Goal: Information Seeking & Learning: Learn about a topic

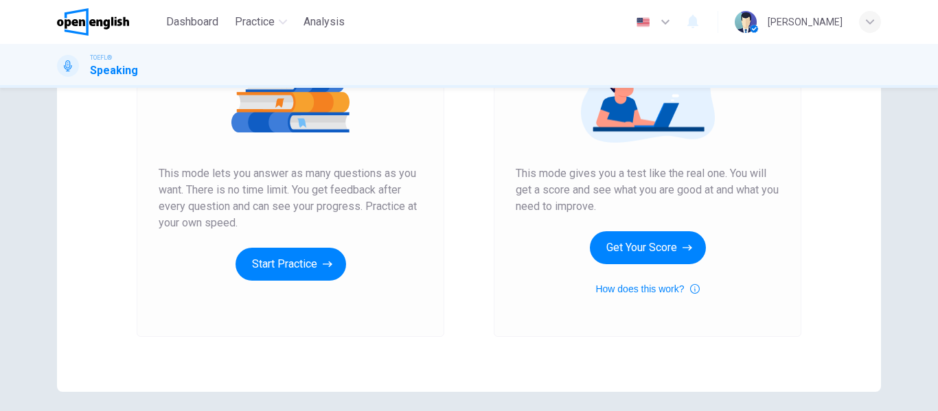
scroll to position [206, 0]
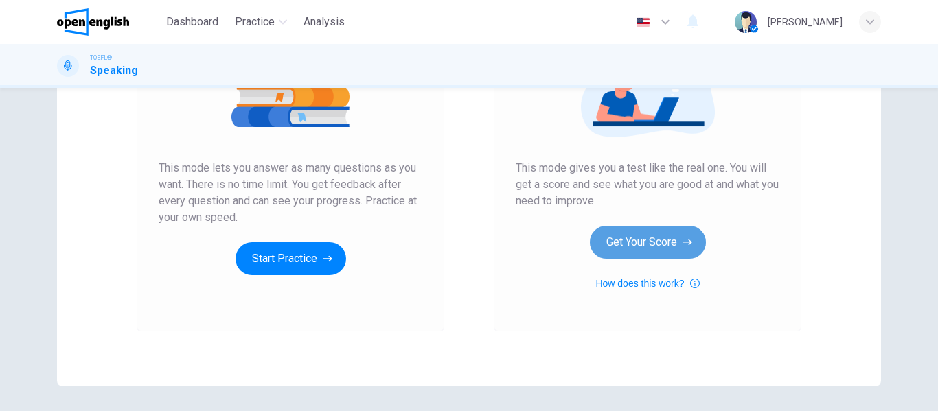
click at [685, 250] on button "Get Your Score" at bounding box center [648, 242] width 116 height 33
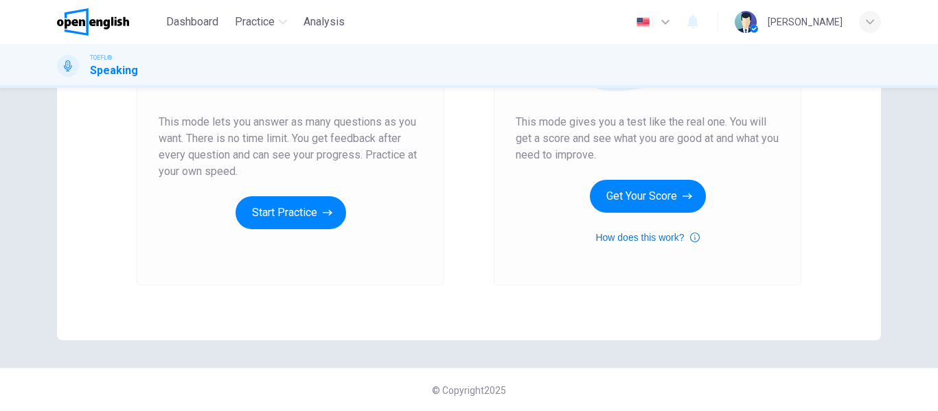
scroll to position [253, 0]
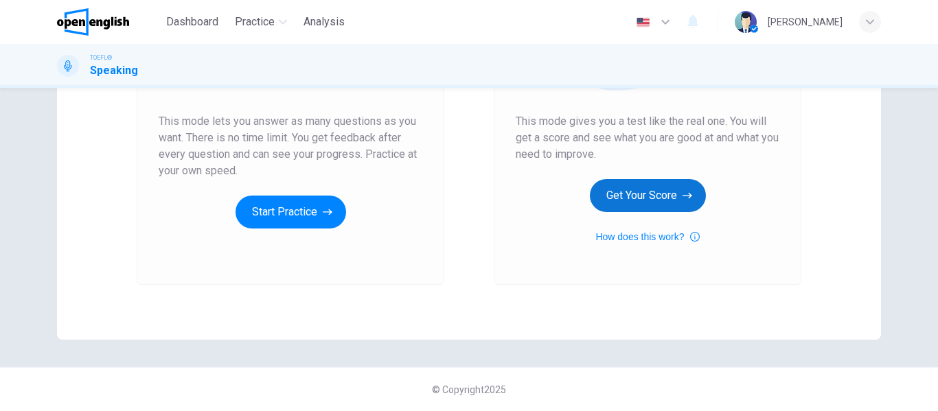
click at [683, 196] on icon "button" at bounding box center [688, 196] width 10 height 6
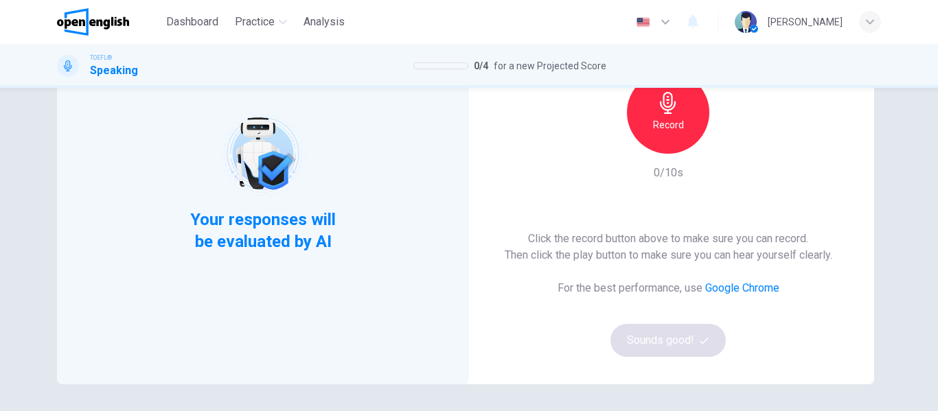
scroll to position [69, 0]
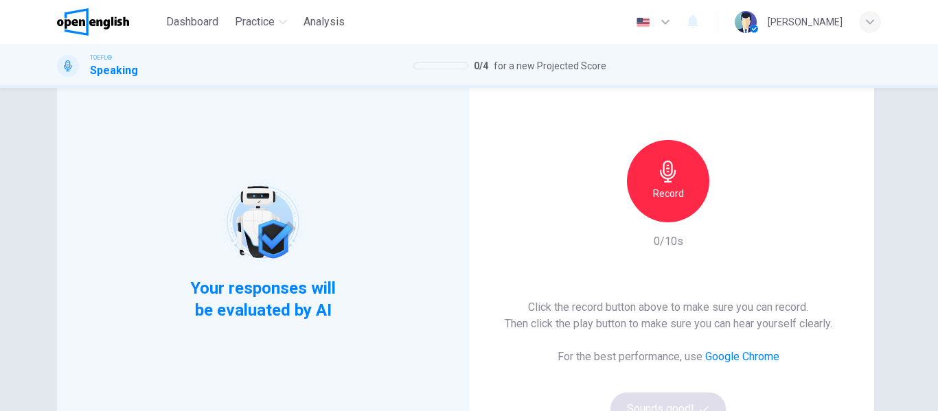
click at [673, 170] on icon "button" at bounding box center [668, 172] width 22 height 22
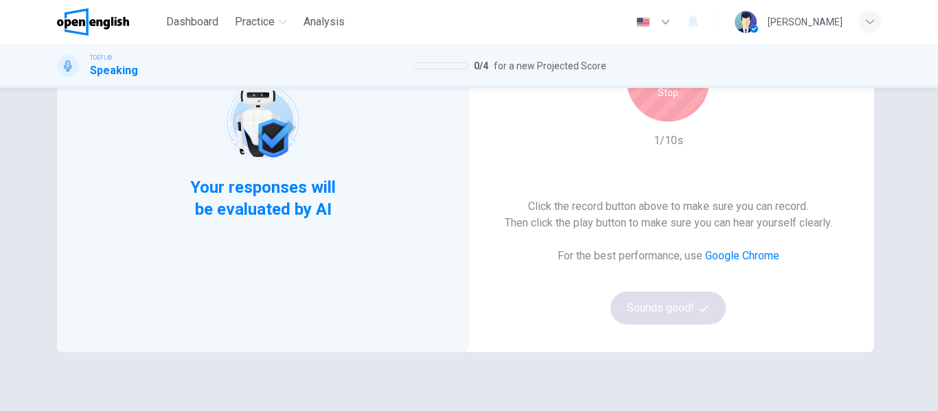
scroll to position [137, 0]
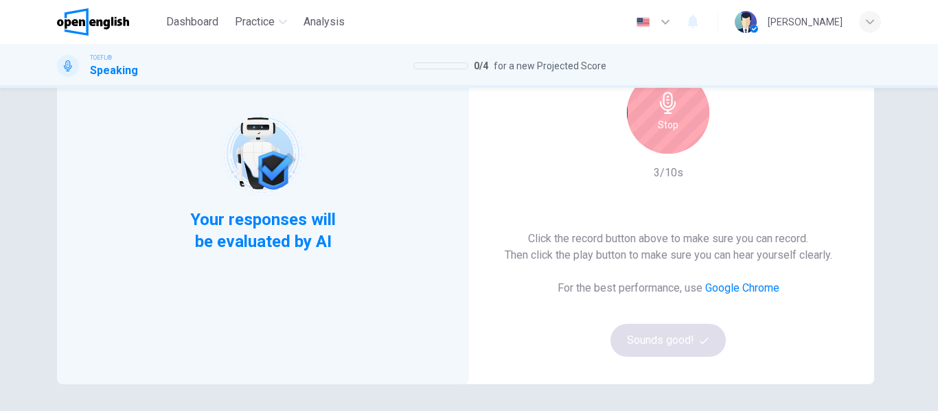
click at [662, 136] on div "Stop" at bounding box center [668, 112] width 82 height 82
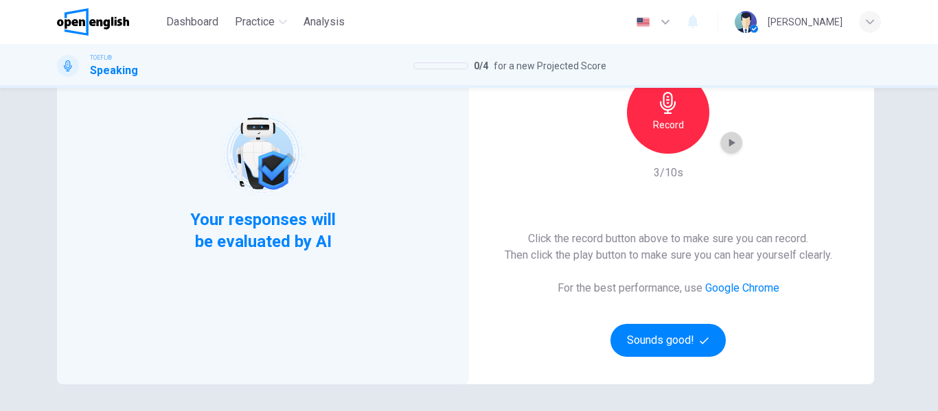
click at [731, 142] on icon "button" at bounding box center [732, 143] width 6 height 8
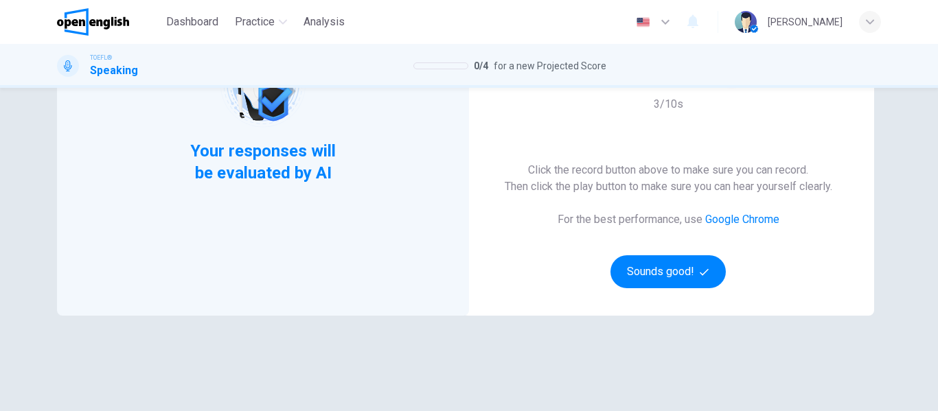
scroll to position [69, 0]
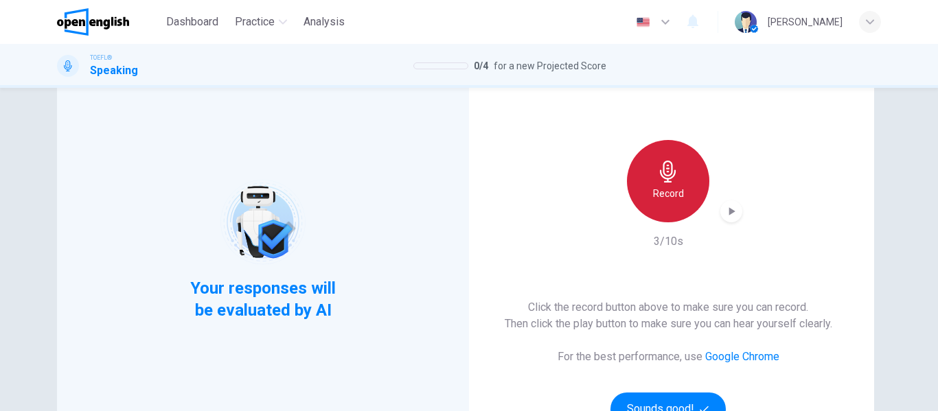
click at [672, 175] on icon "button" at bounding box center [668, 172] width 22 height 22
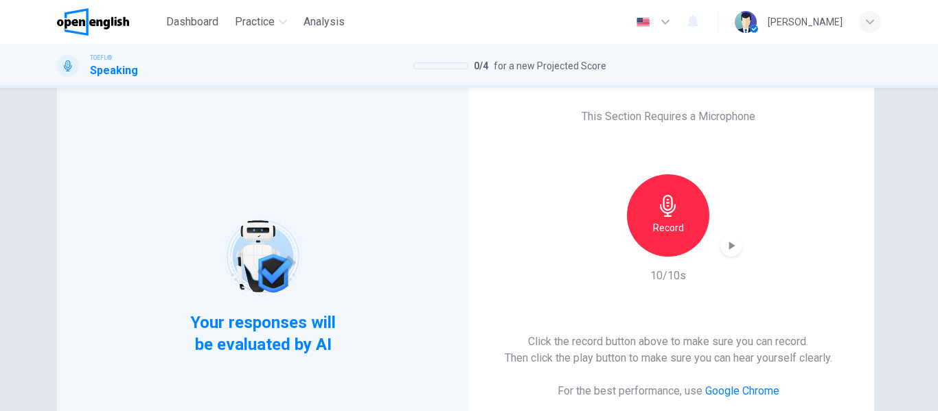
scroll to position [0, 0]
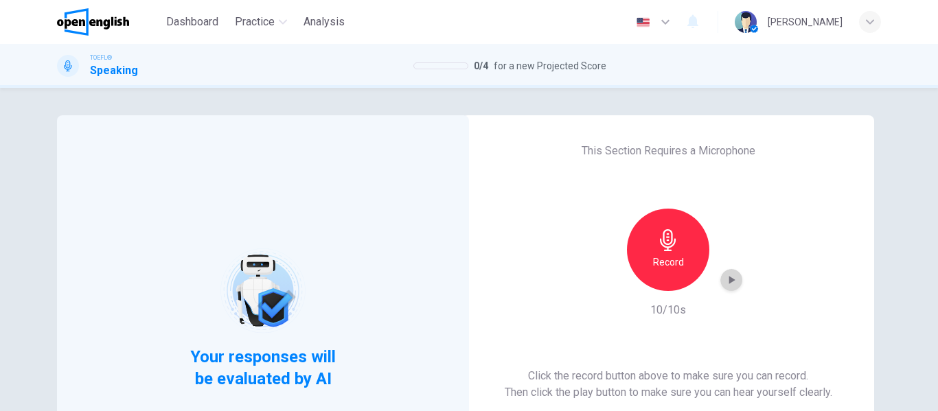
click at [729, 279] on icon "button" at bounding box center [732, 280] width 6 height 8
click at [726, 274] on icon "button" at bounding box center [732, 280] width 14 height 14
click at [671, 245] on icon "button" at bounding box center [668, 240] width 16 height 22
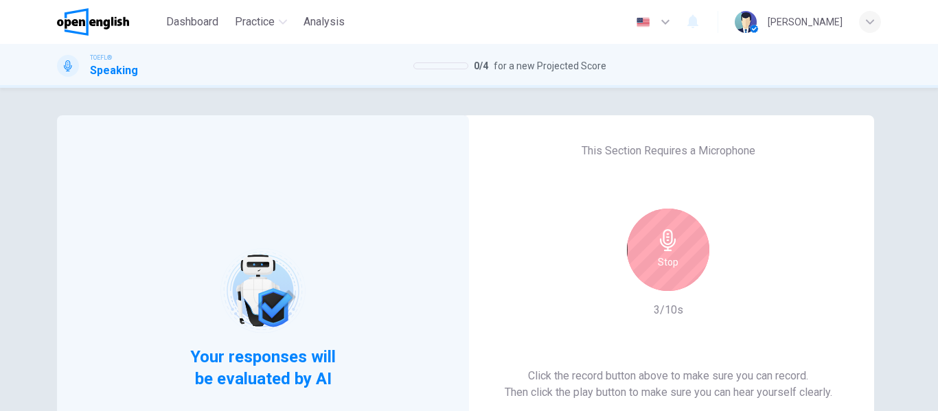
click at [663, 237] on icon "button" at bounding box center [668, 240] width 22 height 22
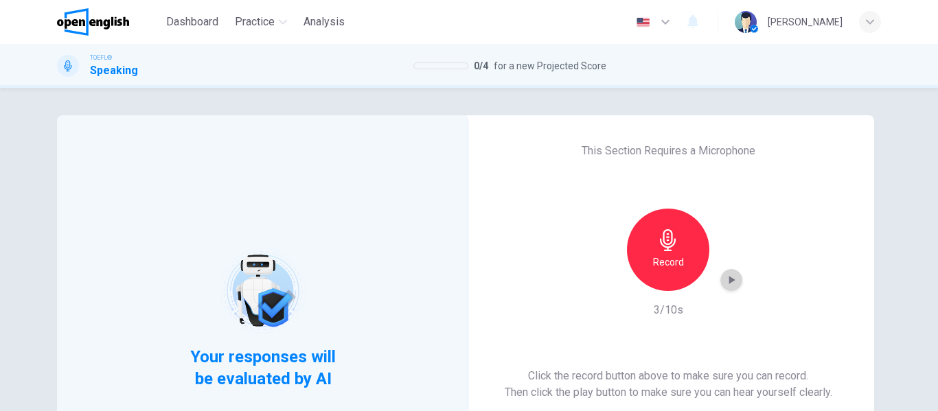
click at [726, 284] on icon "button" at bounding box center [732, 280] width 14 height 14
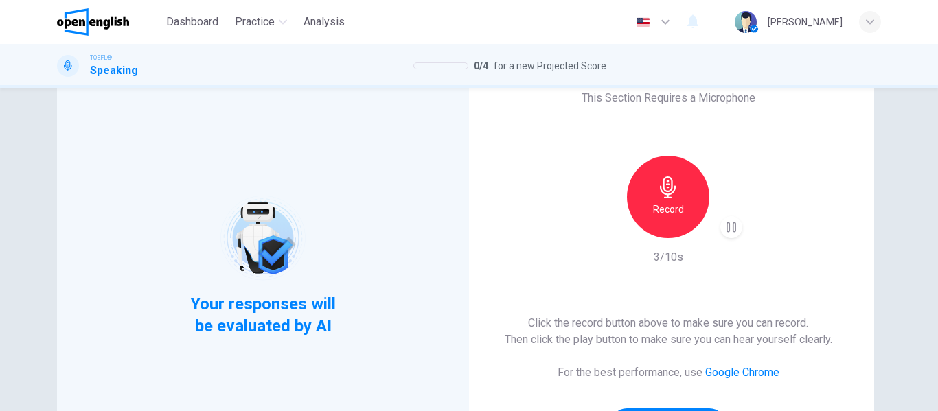
scroll to position [47, 0]
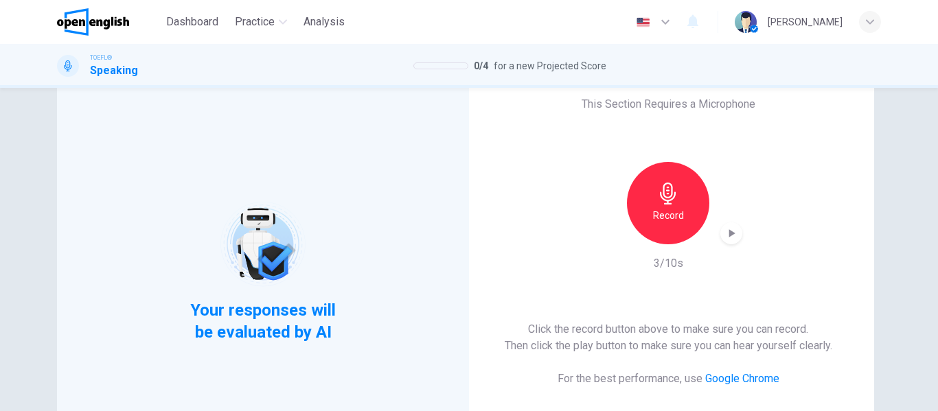
click at [664, 226] on div "Record" at bounding box center [668, 203] width 82 height 82
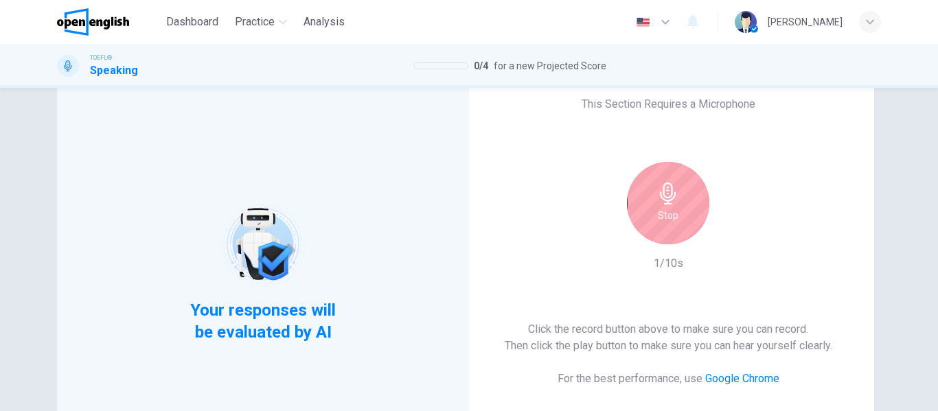
click at [667, 203] on icon "button" at bounding box center [668, 194] width 22 height 22
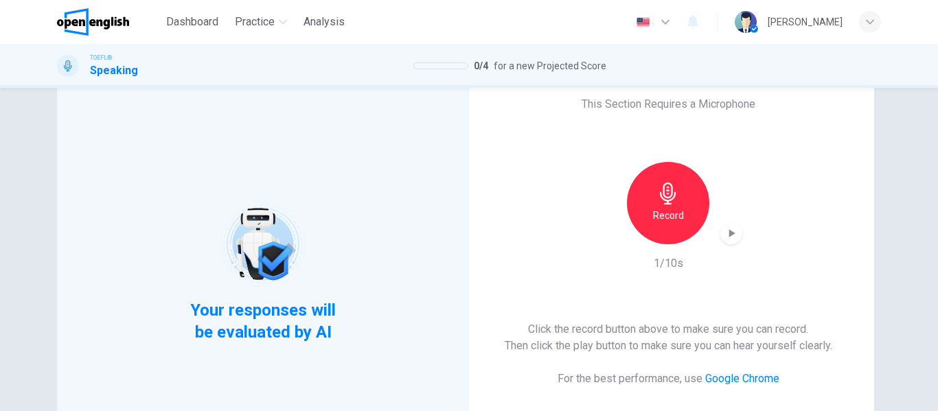
click at [732, 223] on div "button" at bounding box center [731, 234] width 22 height 22
click at [727, 234] on icon "button" at bounding box center [732, 234] width 10 height 10
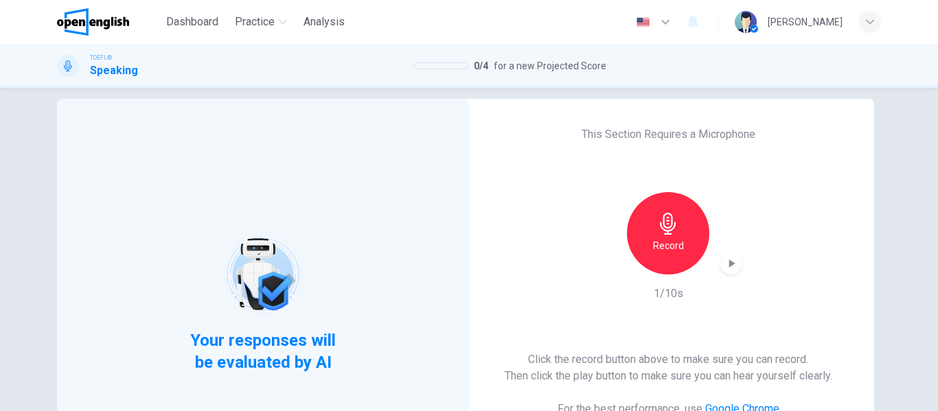
scroll to position [0, 0]
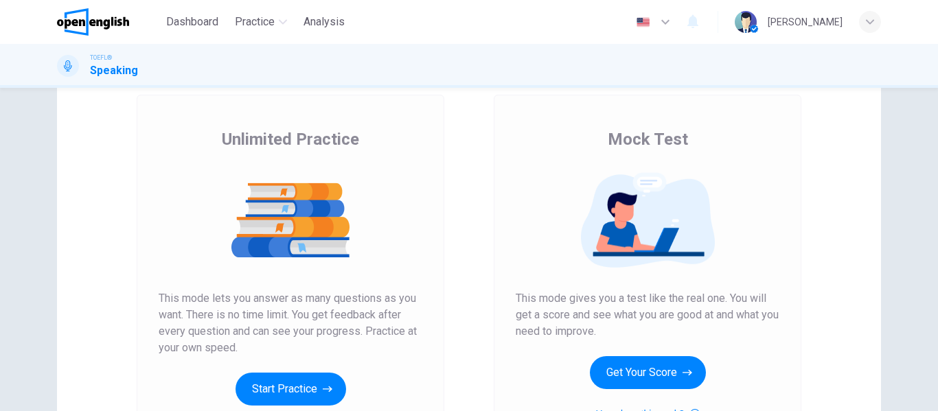
scroll to position [253, 0]
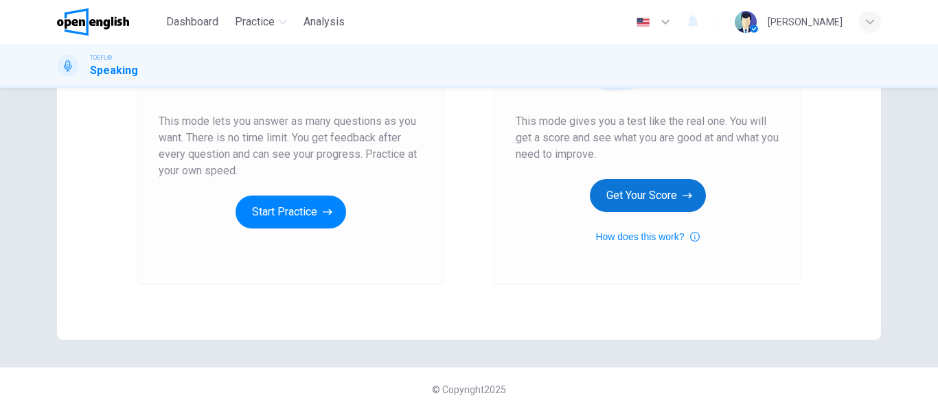
click at [617, 186] on button "Get Your Score" at bounding box center [648, 195] width 116 height 33
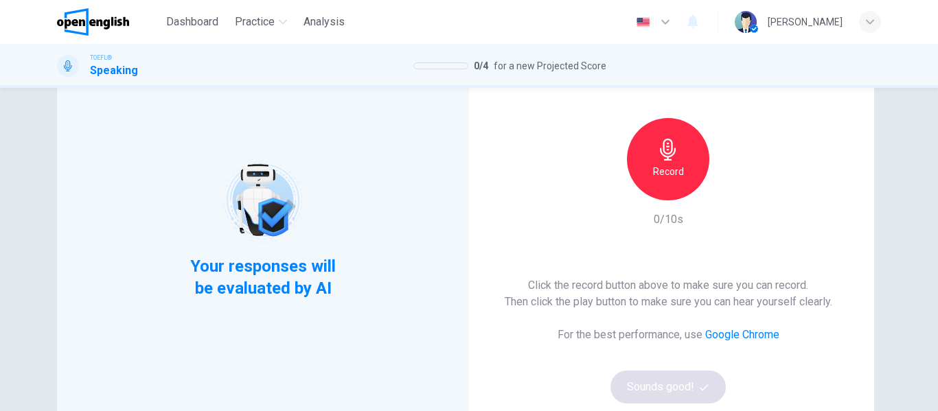
scroll to position [69, 0]
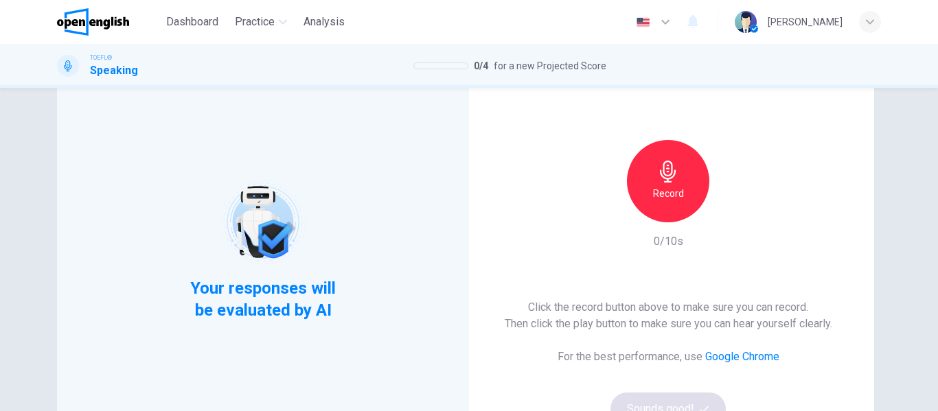
click at [672, 187] on h6 "Record" at bounding box center [668, 193] width 31 height 16
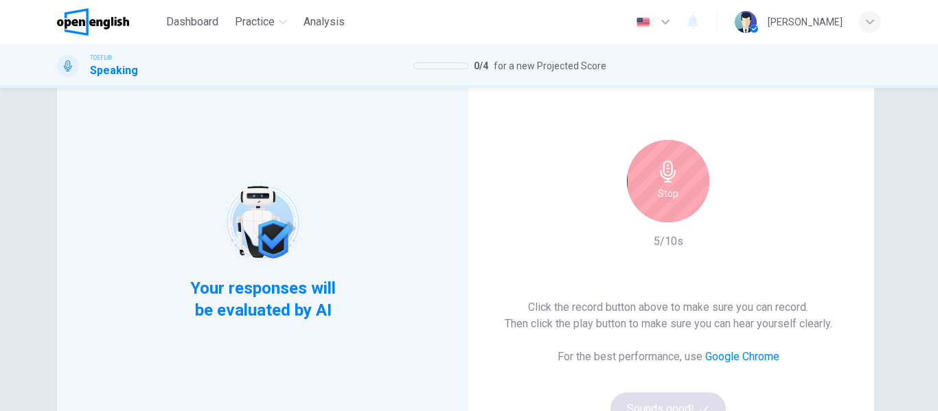
click at [669, 165] on icon "button" at bounding box center [668, 172] width 16 height 22
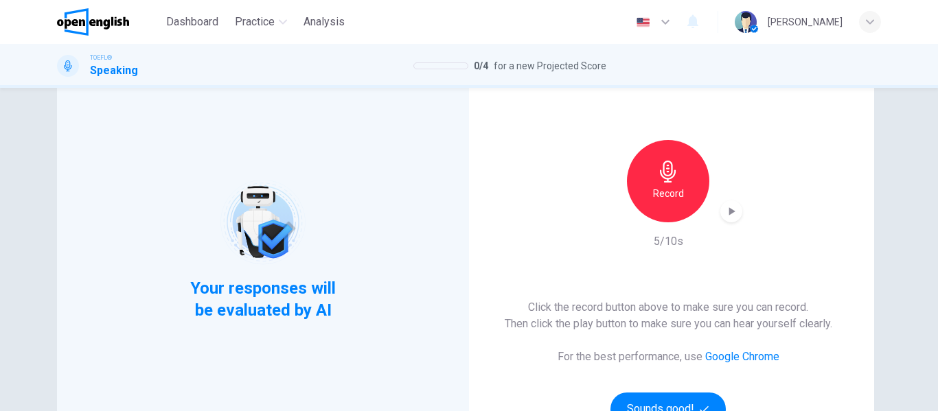
click at [731, 207] on icon "button" at bounding box center [732, 212] width 14 height 14
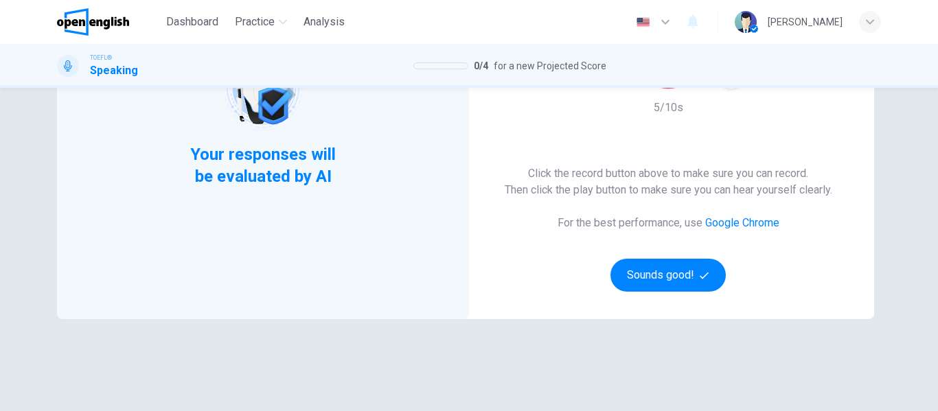
scroll to position [206, 0]
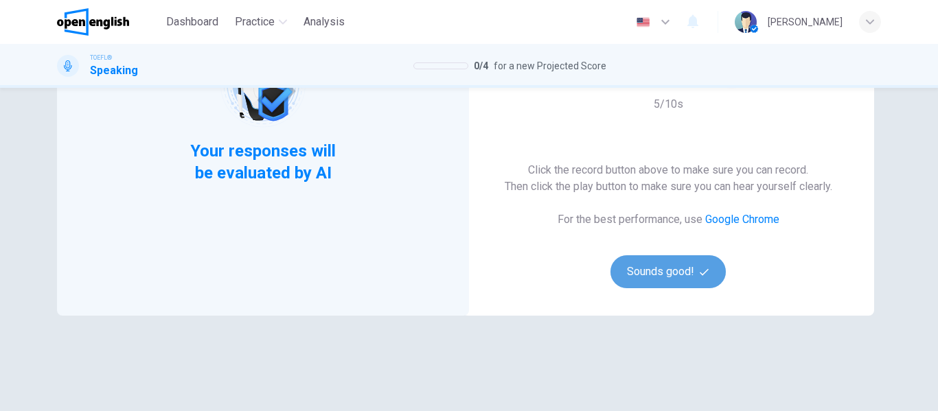
click at [659, 277] on button "Sounds good!" at bounding box center [668, 271] width 115 height 33
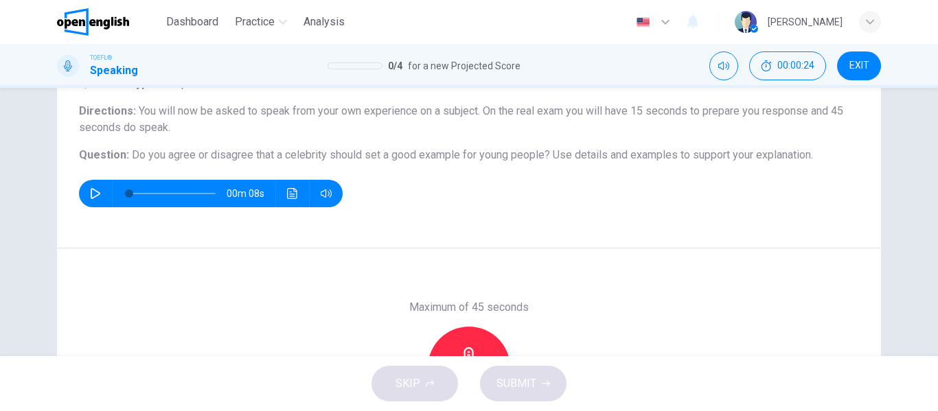
scroll to position [137, 0]
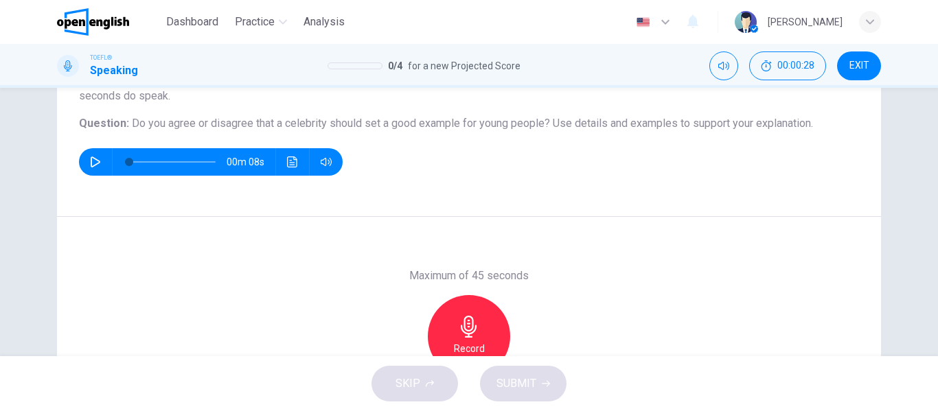
click at [93, 158] on icon "button" at bounding box center [95, 162] width 11 height 11
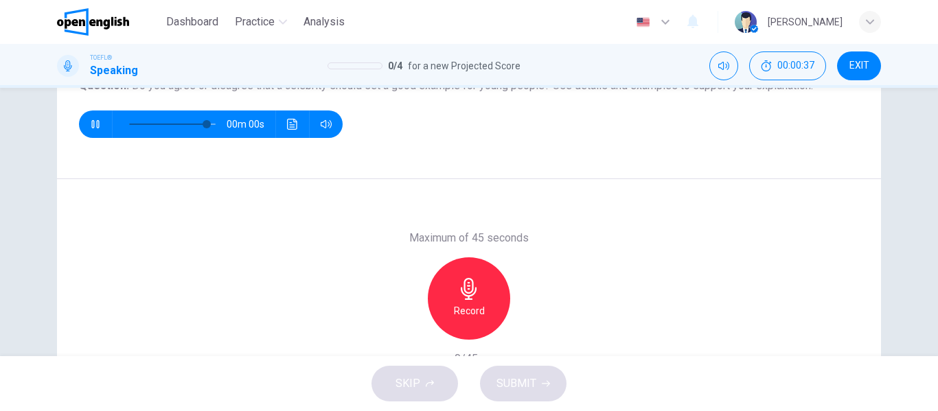
scroll to position [206, 0]
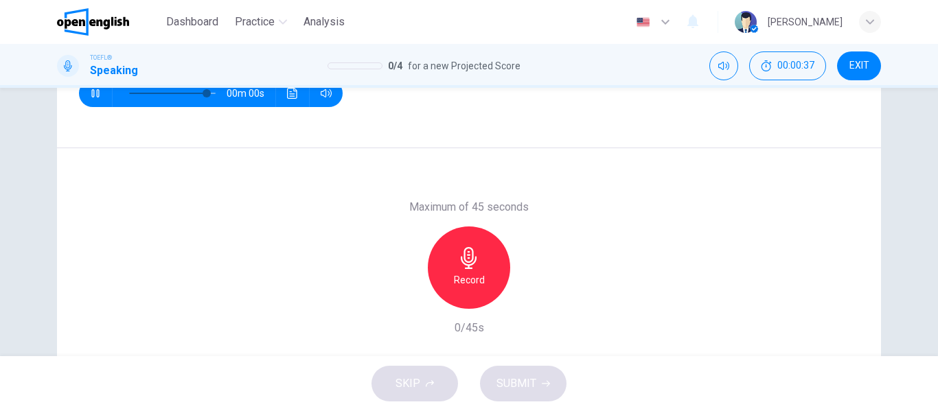
type input "*"
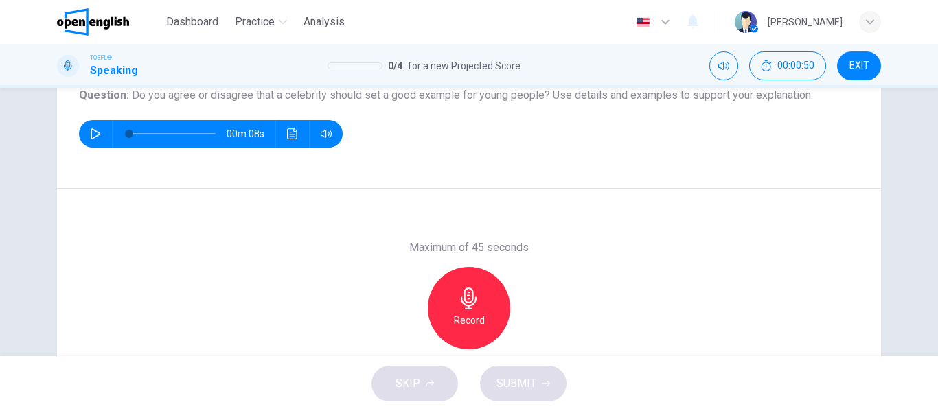
scroll to position [170, 0]
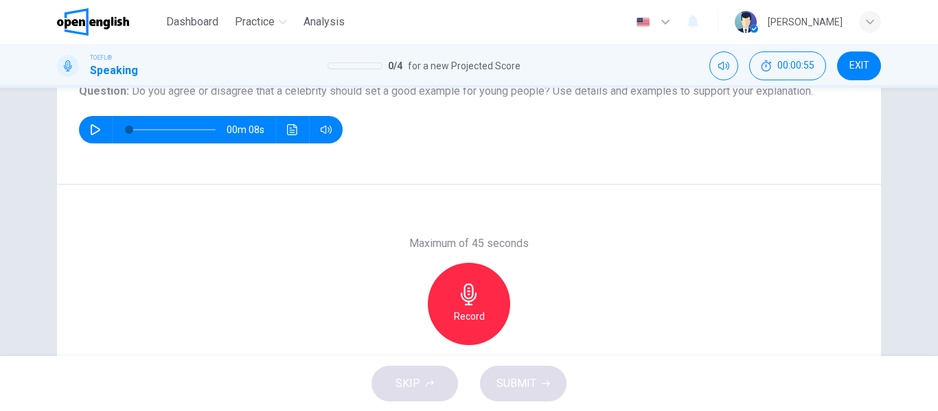
click at [460, 295] on div "Record" at bounding box center [469, 304] width 82 height 82
click at [473, 296] on div "Record" at bounding box center [469, 304] width 82 height 82
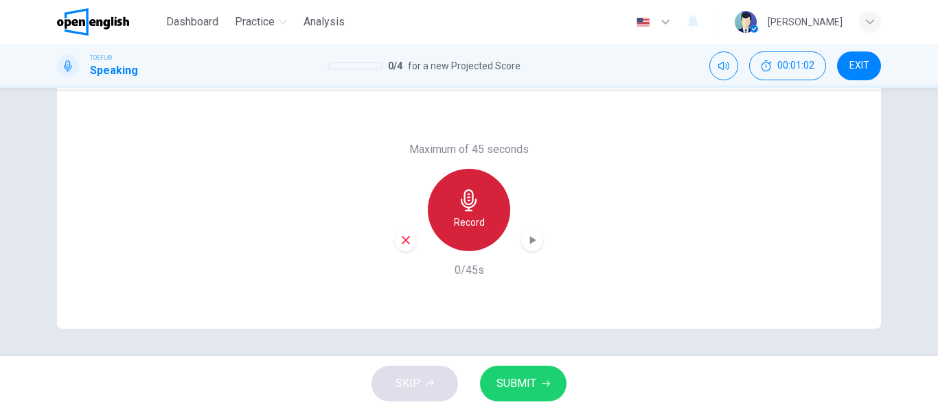
click at [462, 196] on icon "button" at bounding box center [469, 201] width 16 height 22
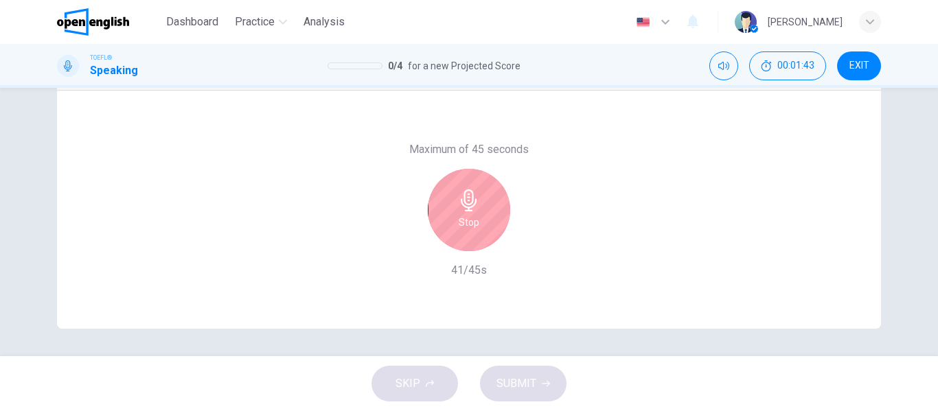
click at [471, 192] on icon "button" at bounding box center [469, 201] width 22 height 22
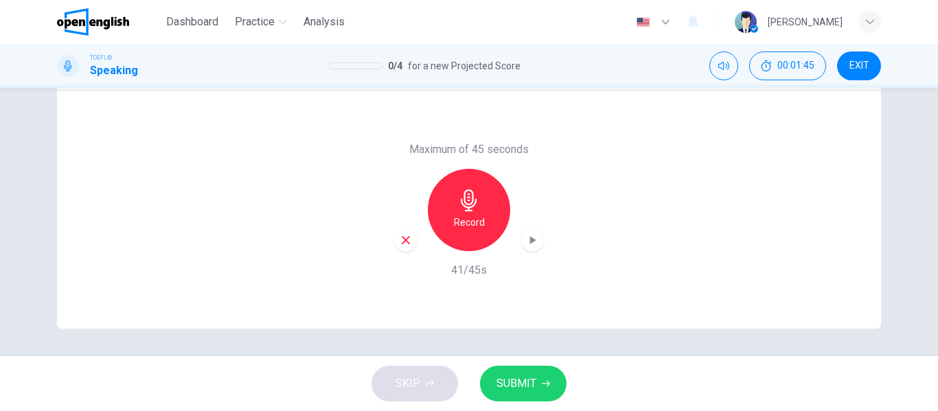
click at [529, 384] on span "SUBMIT" at bounding box center [517, 383] width 40 height 19
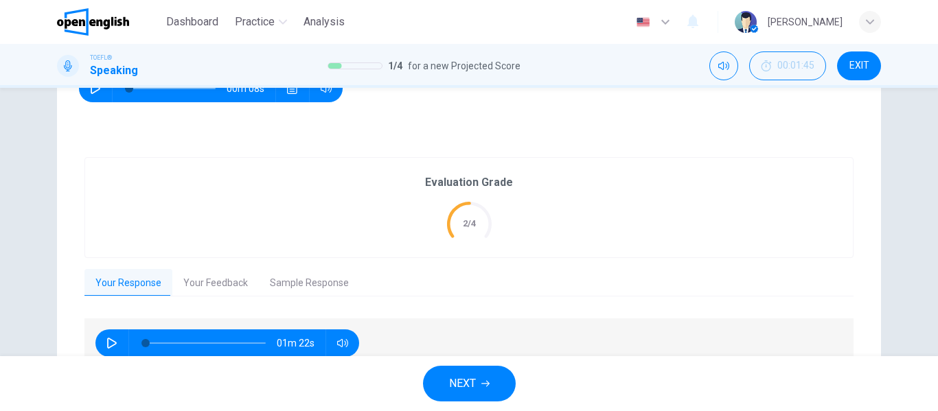
scroll to position [280, 0]
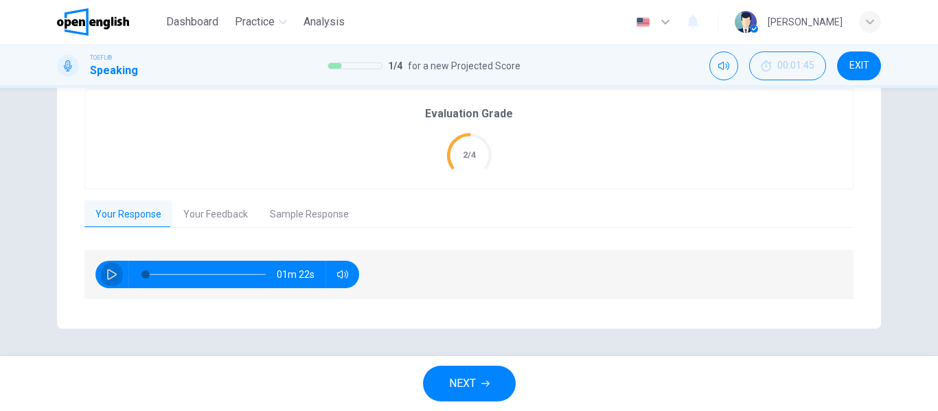
click at [109, 271] on icon "button" at bounding box center [112, 274] width 10 height 11
click at [213, 210] on button "Your Feedback" at bounding box center [215, 215] width 87 height 29
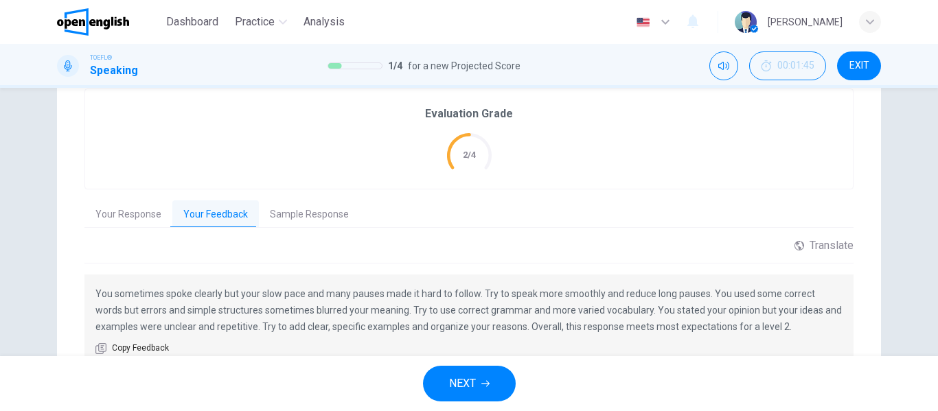
scroll to position [346, 0]
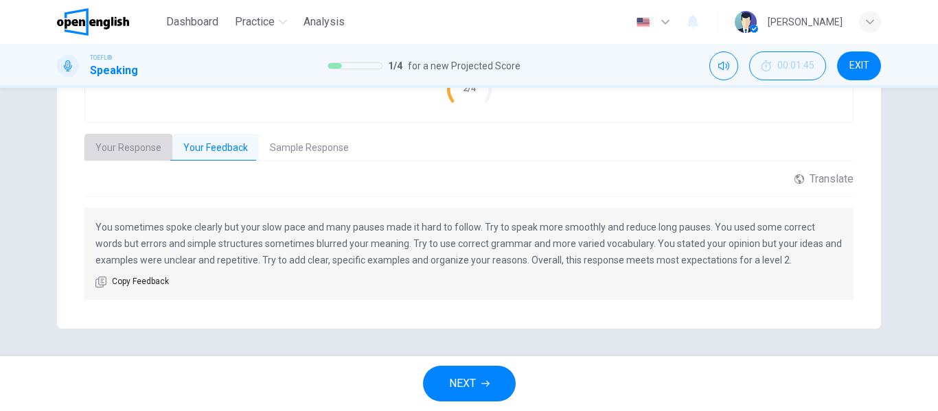
click at [128, 145] on button "Your Response" at bounding box center [128, 148] width 88 height 29
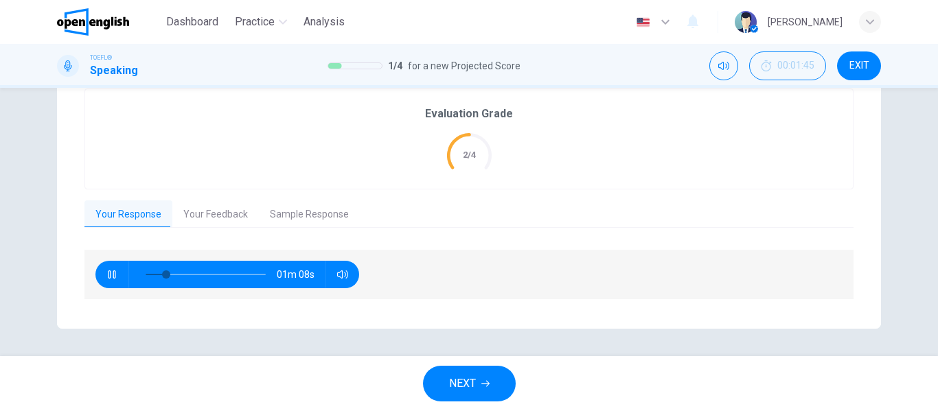
click at [101, 277] on button "button" at bounding box center [112, 274] width 22 height 27
click at [865, 60] on span "EXIT" at bounding box center [860, 65] width 20 height 11
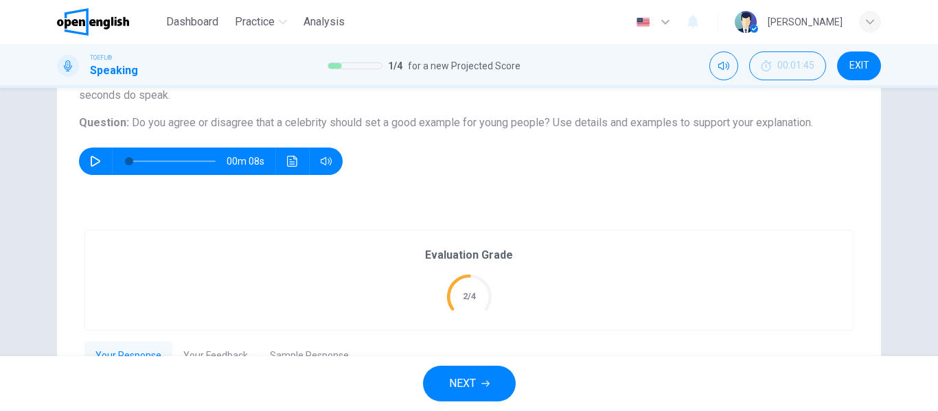
scroll to position [0, 0]
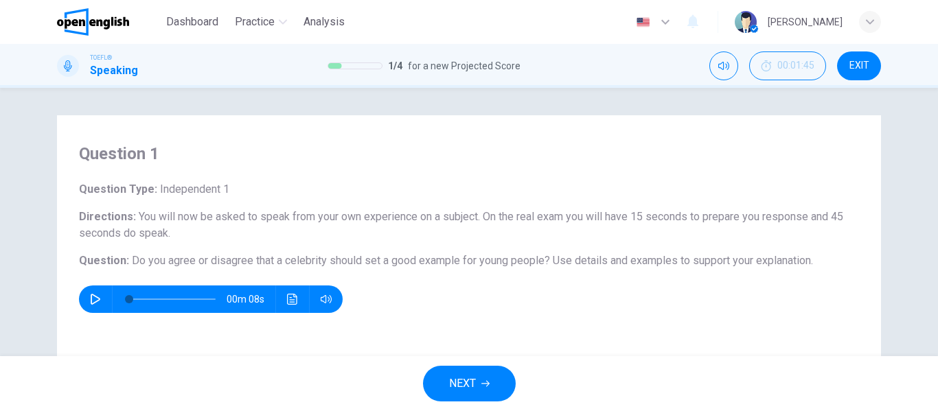
type input "**"
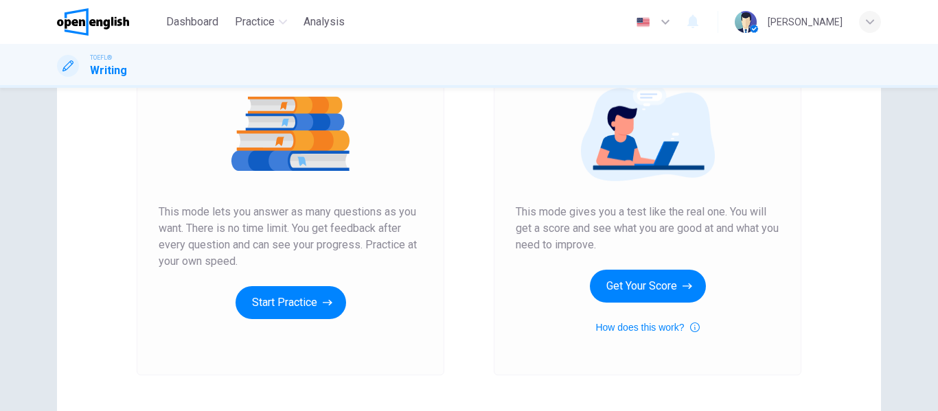
scroll to position [137, 0]
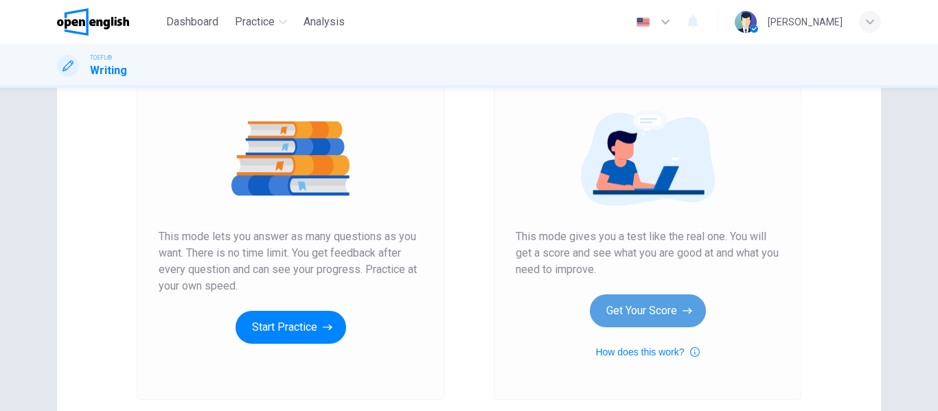
click at [644, 313] on button "Get Your Score" at bounding box center [648, 311] width 116 height 33
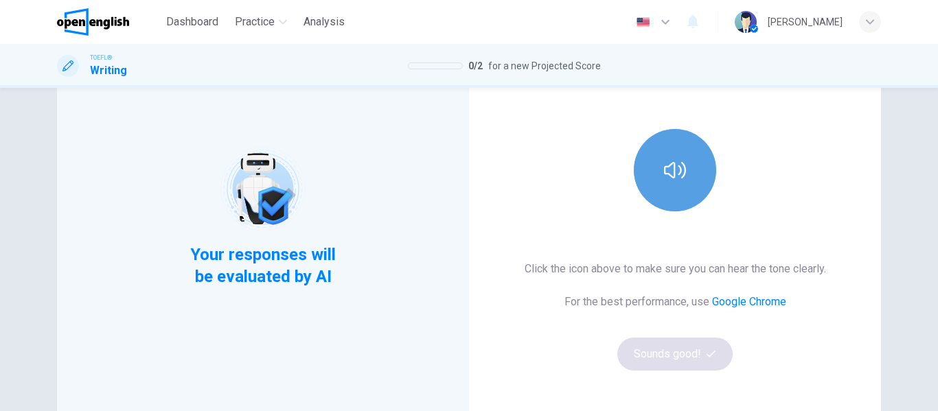
click at [666, 175] on icon "button" at bounding box center [675, 170] width 22 height 22
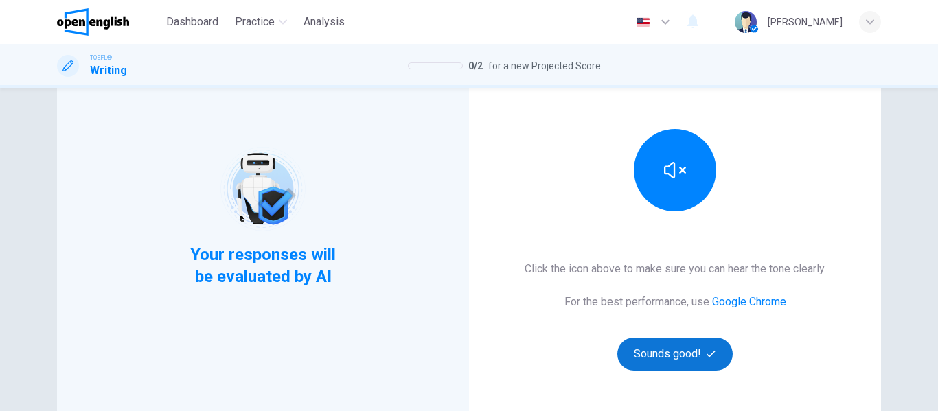
click at [659, 351] on button "Sounds good!" at bounding box center [674, 354] width 115 height 33
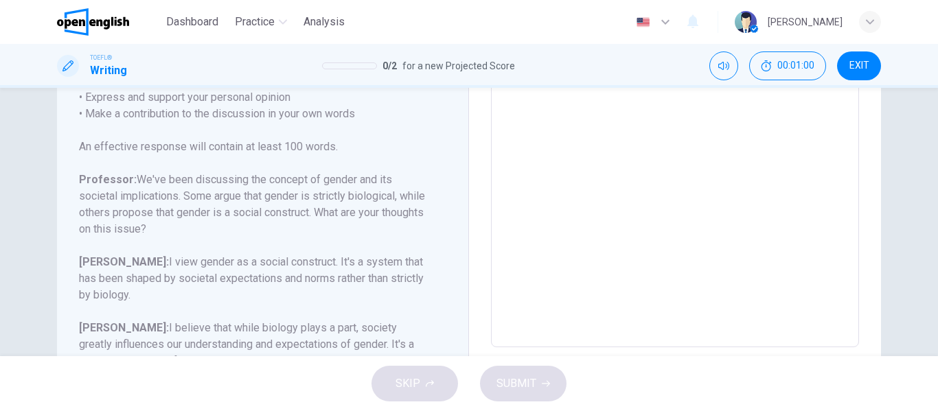
scroll to position [343, 0]
